Goal: Task Accomplishment & Management: Manage account settings

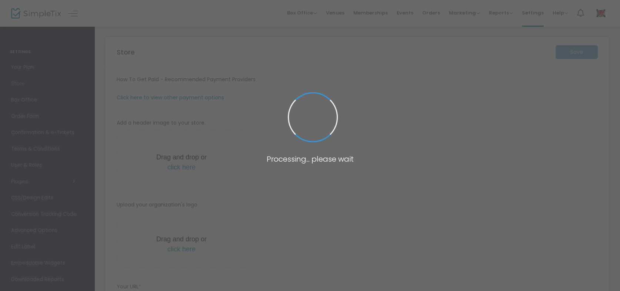
type input "[URL]"
type input "[EMAIL_ADDRESS][DOMAIN_NAME]"
radio input "true"
type input "2"
type input "The Deviate Network LLC"
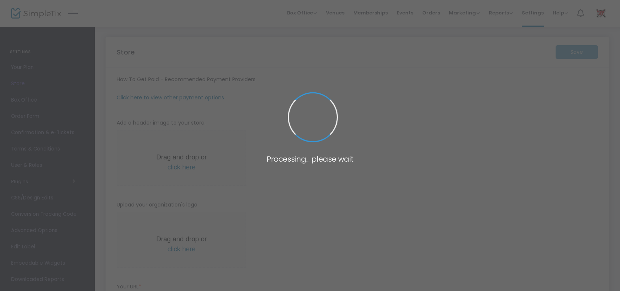
type input "8453326102"
type input "(UTC-05:00) Eastern Time ([GEOGRAPHIC_DATA] & [GEOGRAPHIC_DATA])"
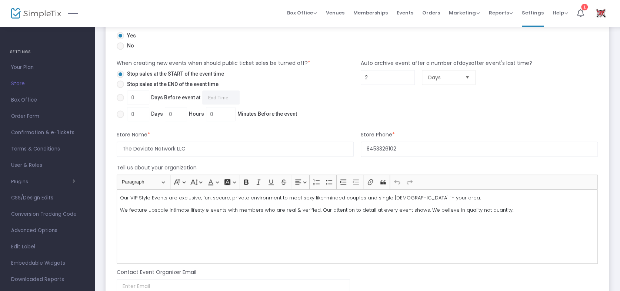
scroll to position [593, 0]
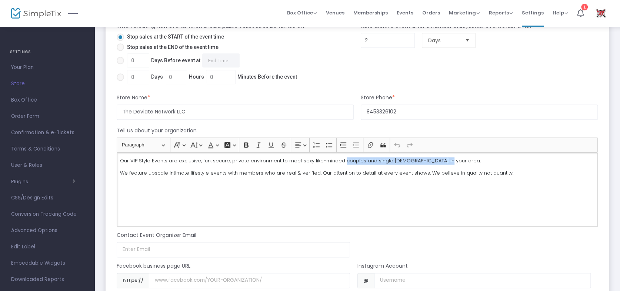
drag, startPoint x: 340, startPoint y: 159, endPoint x: 441, endPoint y: 157, distance: 100.4
click at [441, 157] on p "Our VIP Style Events are exclusive, fun, secure, private environment to meet se…" at bounding box center [357, 160] width 474 height 7
click at [349, 159] on p "Our VIP Style Events are exclusive, fun, secure, private environment to meet se…" at bounding box center [357, 160] width 474 height 7
click at [338, 159] on p "Our VIP Style Events are exclusive, fun, secure, private environment to meet se…" at bounding box center [357, 160] width 474 height 7
drag, startPoint x: 129, startPoint y: 159, endPoint x: 105, endPoint y: 161, distance: 24.5
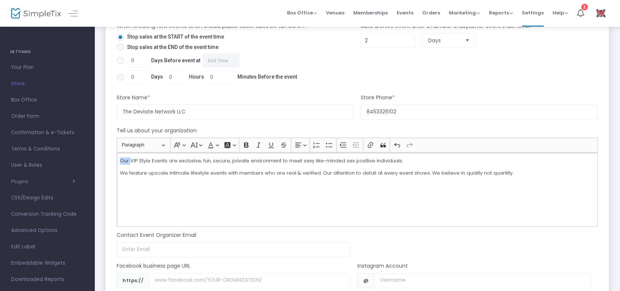
click at [508, 172] on p "We feature upscale intimate lifestyle events with members who are real & verifi…" at bounding box center [357, 172] width 474 height 7
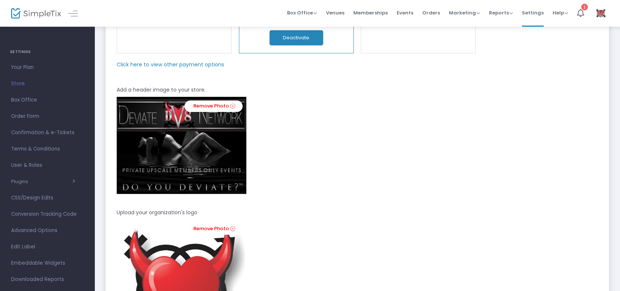
scroll to position [0, 0]
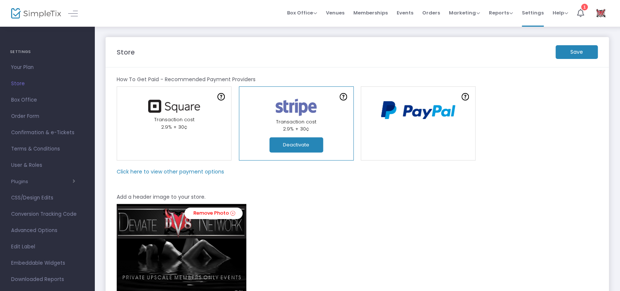
click at [579, 54] on m-button "Save" at bounding box center [577, 52] width 42 height 14
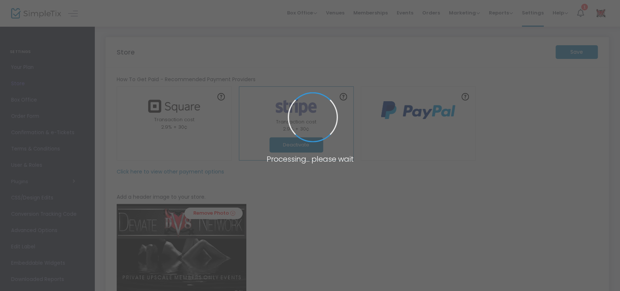
type input "2"
